Goal: Task Accomplishment & Management: Use online tool/utility

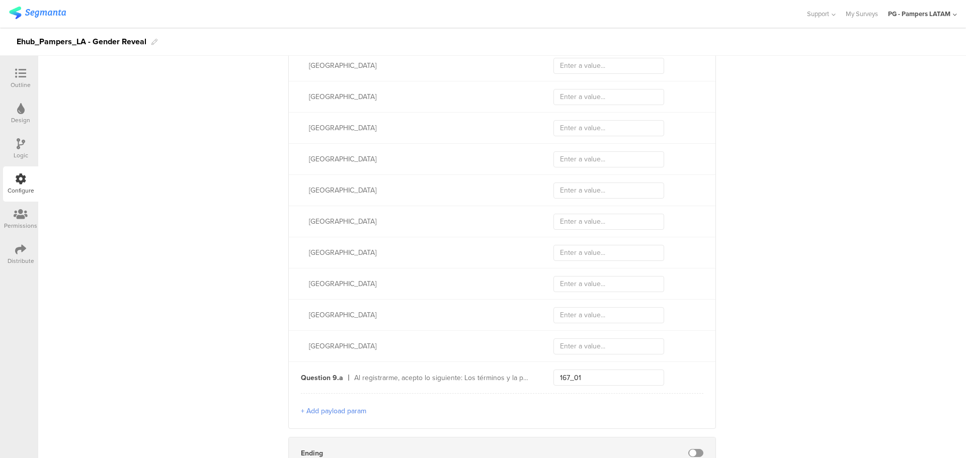
scroll to position [2264, 0]
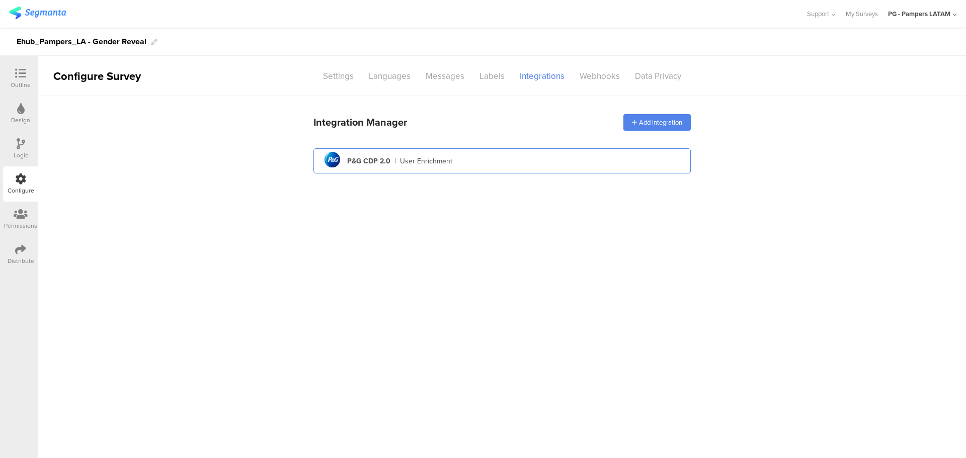
click at [424, 162] on div "User Enrichment" at bounding box center [426, 161] width 52 height 11
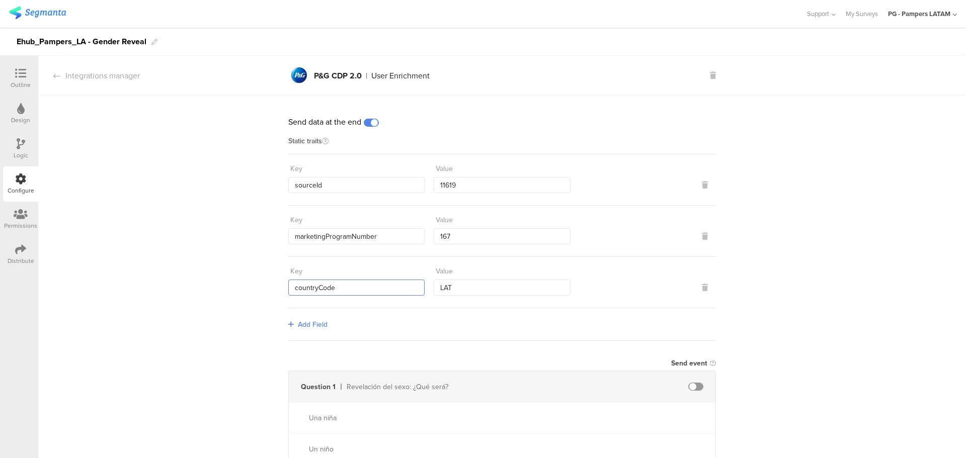
drag, startPoint x: 348, startPoint y: 289, endPoint x: 257, endPoint y: 289, distance: 90.6
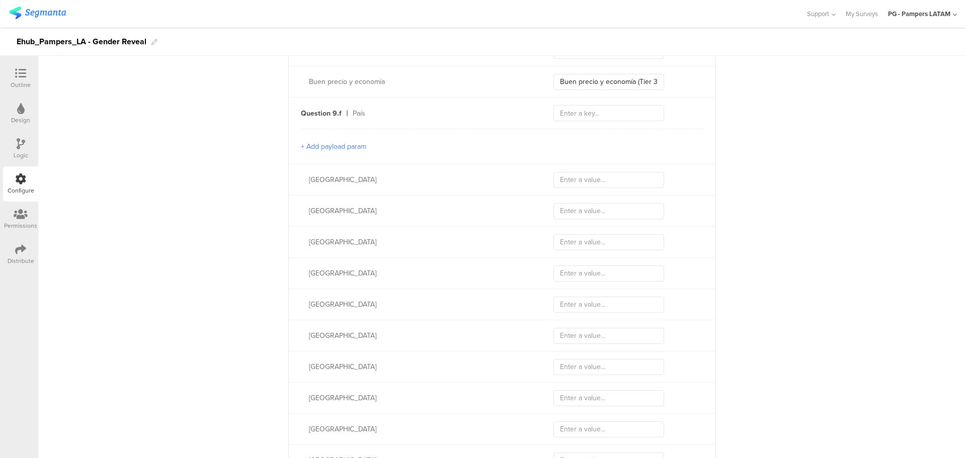
scroll to position [2163, 0]
